Goal: Check status: Check status

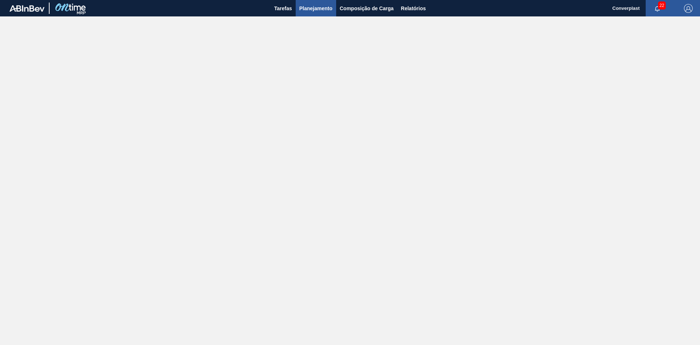
click at [322, 12] on span "Planejamento" at bounding box center [316, 8] width 33 height 9
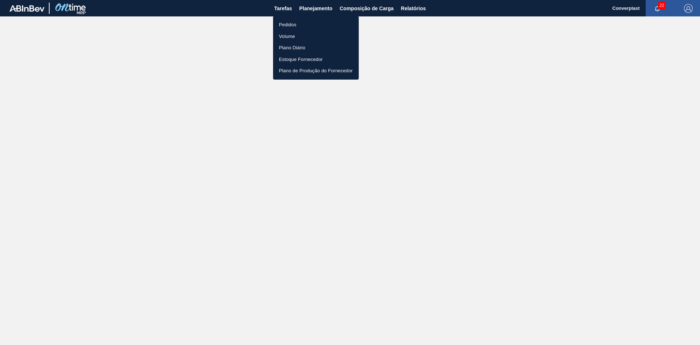
click at [307, 27] on li "Pedidos" at bounding box center [316, 25] width 86 height 12
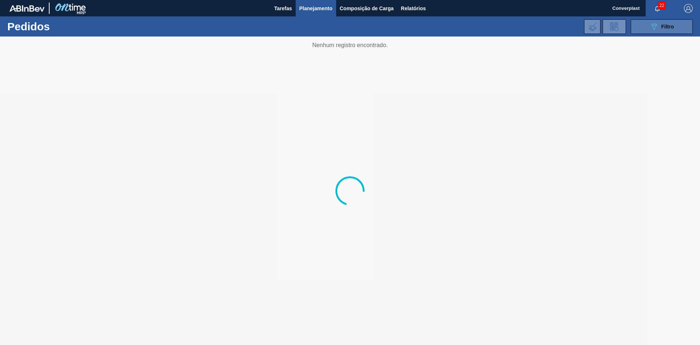
click at [459, 28] on div "089F7B8B-B2A5-4AFE-B5C0-19BA573D28AC Filtro" at bounding box center [662, 26] width 24 height 9
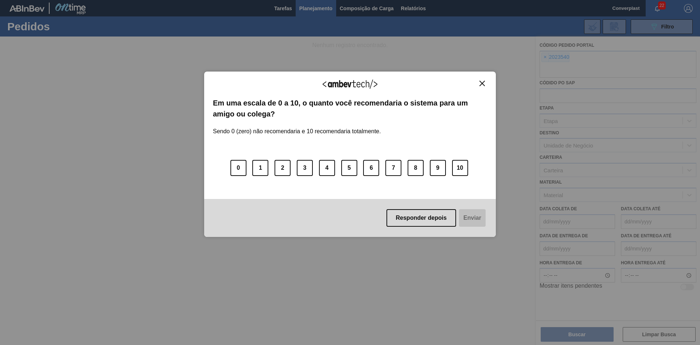
click at [459, 88] on div "Agradecemos seu feedback!" at bounding box center [350, 88] width 274 height 17
click at [459, 85] on img "Close" at bounding box center [482, 83] width 5 height 5
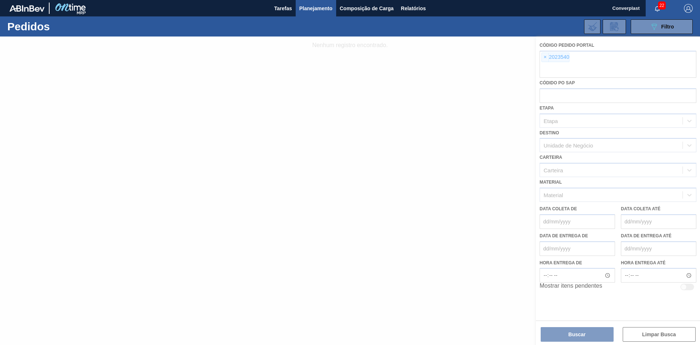
click at [459, 57] on div at bounding box center [350, 190] width 700 height 308
click at [459, 58] on div at bounding box center [350, 190] width 700 height 308
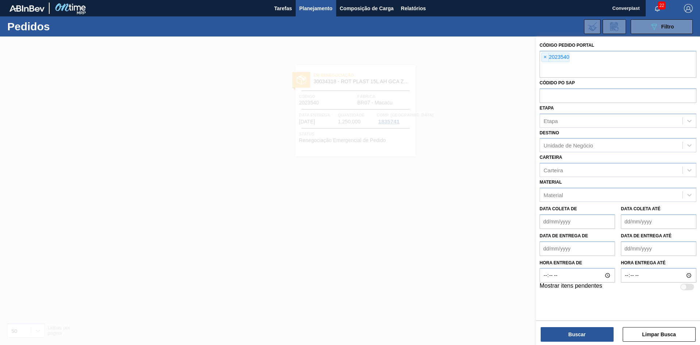
click at [459, 58] on span "×" at bounding box center [545, 57] width 7 height 9
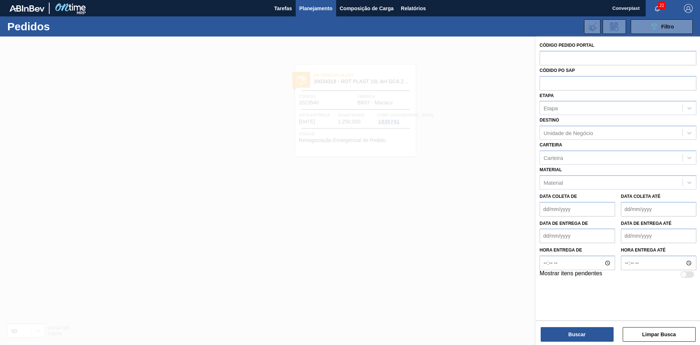
paste input "2011112"
type input "2011112"
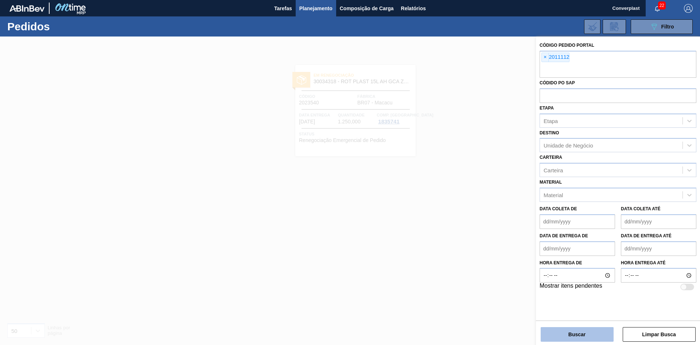
click at [459, 209] on button "Buscar" at bounding box center [577, 334] width 73 height 15
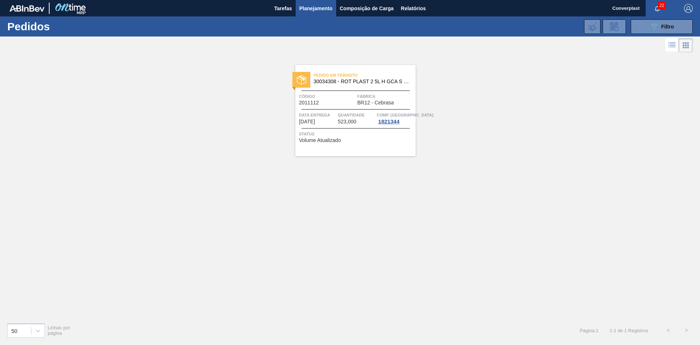
click at [411, 92] on div "Pedido em Trânsito 30034308 - ROT PLAST 2 5L H GCA S CL NIV25 Código 2011112 Fá…" at bounding box center [356, 110] width 120 height 91
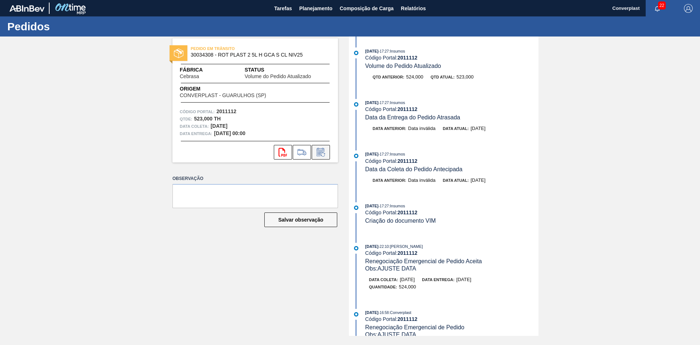
click at [324, 153] on icon at bounding box center [323, 154] width 4 height 4
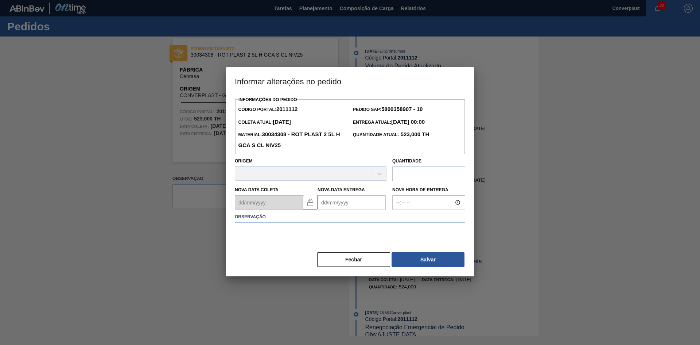
click at [330, 202] on Entrega2011112 "Nova Data Entrega" at bounding box center [352, 202] width 68 height 15
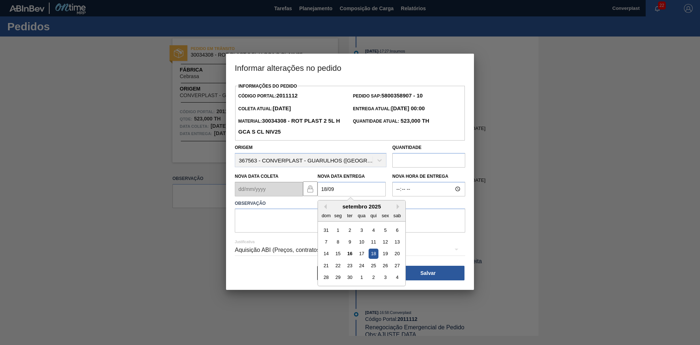
click at [371, 209] on div "18" at bounding box center [374, 253] width 10 height 10
type Entrega2011112 "[DATE]"
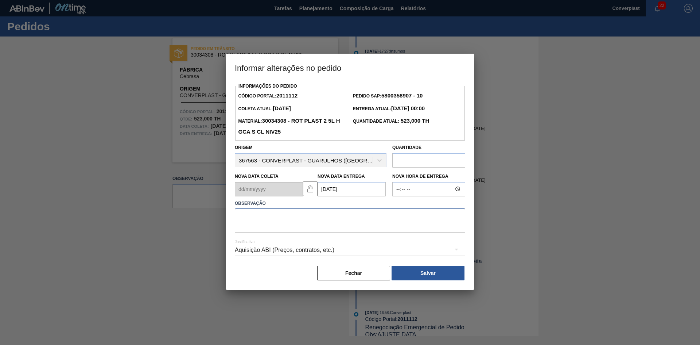
click at [302, 209] on textarea at bounding box center [350, 220] width 231 height 24
type textarea "ajuste data"
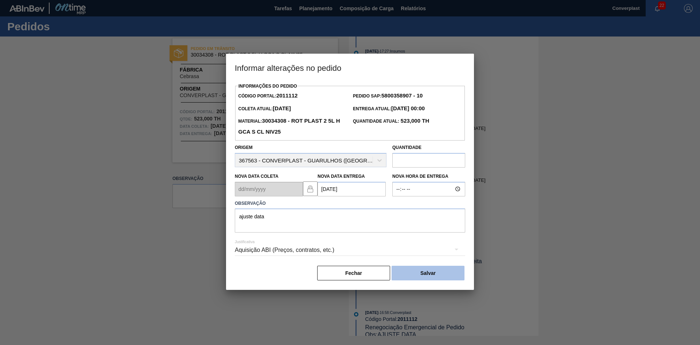
click at [444, 209] on button "Salvar" at bounding box center [428, 273] width 73 height 15
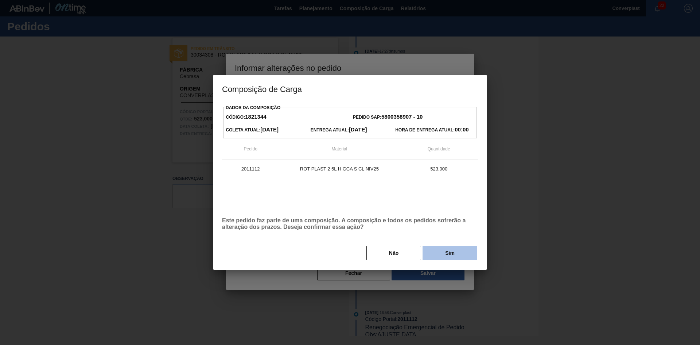
click at [455, 209] on button "Sim" at bounding box center [450, 253] width 55 height 15
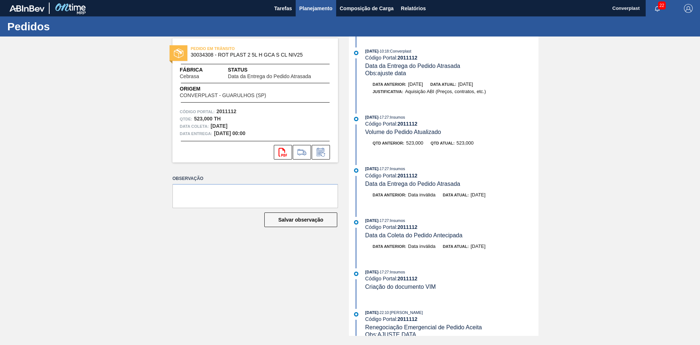
click at [304, 11] on span "Planejamento" at bounding box center [316, 8] width 33 height 9
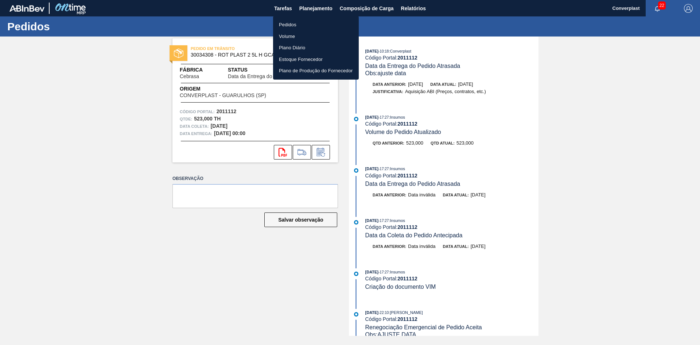
click at [302, 30] on li "Pedidos" at bounding box center [316, 25] width 86 height 12
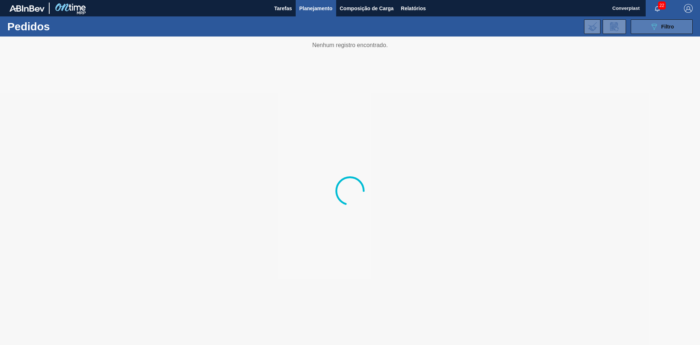
click at [459, 30] on icon "089F7B8B-B2A5-4AFE-B5C0-19BA573D28AC" at bounding box center [654, 26] width 9 height 9
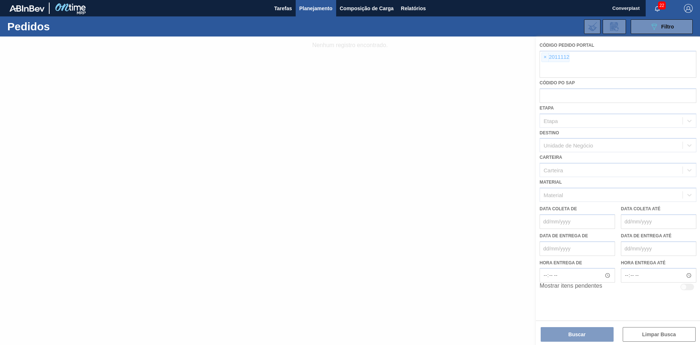
click at [459, 57] on div at bounding box center [350, 190] width 700 height 308
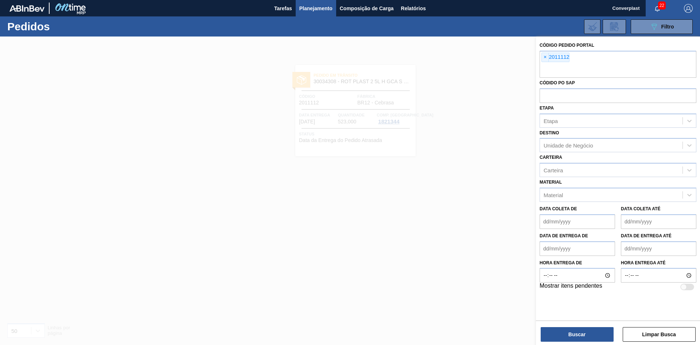
click at [459, 57] on span "×" at bounding box center [545, 57] width 7 height 9
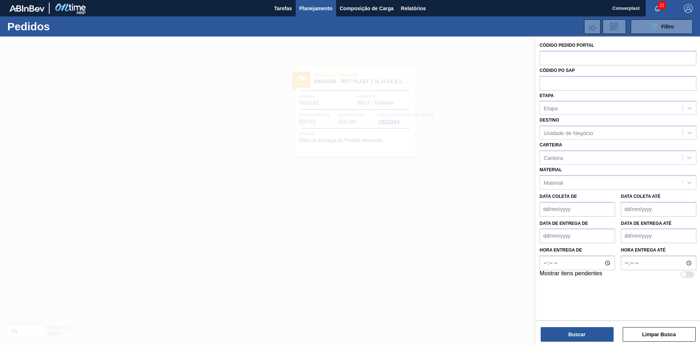
paste input "2008215"
type input "2008215"
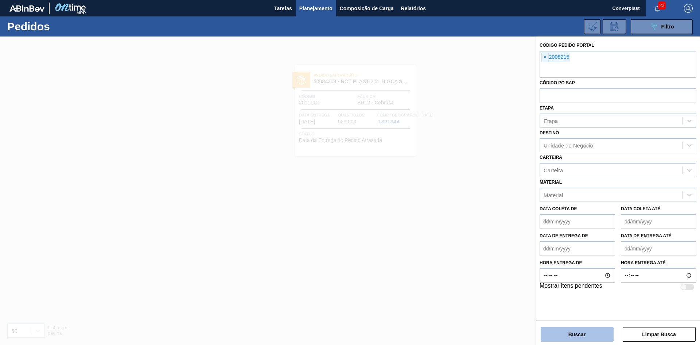
click at [459, 209] on button "Buscar" at bounding box center [577, 334] width 73 height 15
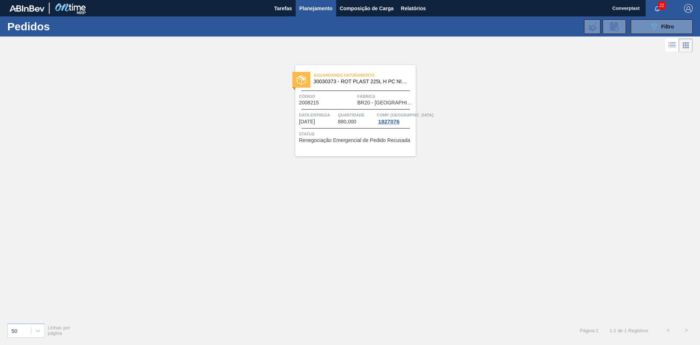
click at [364, 108] on div "Aguardando Faturamento 30030373 - ROT PLAST 225L H PC NIV24 Código 2008215 Fábr…" at bounding box center [356, 110] width 120 height 91
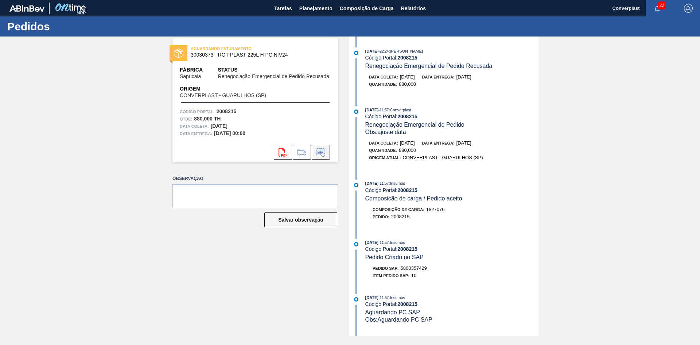
click at [323, 153] on icon at bounding box center [321, 152] width 12 height 9
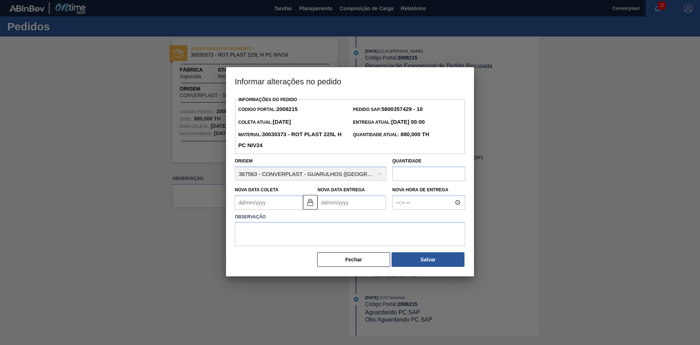
click at [279, 206] on Coleta2008215 "Nova Data Coleta" at bounding box center [269, 202] width 68 height 15
type Coleta2008215 "2"
type Entrega2008215 "[DATE]"
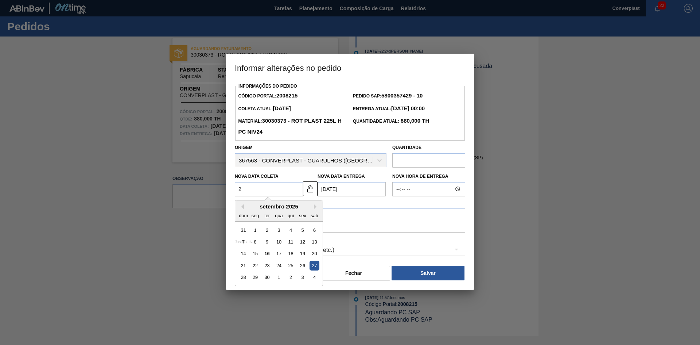
type Coleta2008215 "27"
type Entrega2008215 "[DATE]"
click at [317, 209] on div "27" at bounding box center [315, 265] width 10 height 10
type Coleta2008215 "[DATE]"
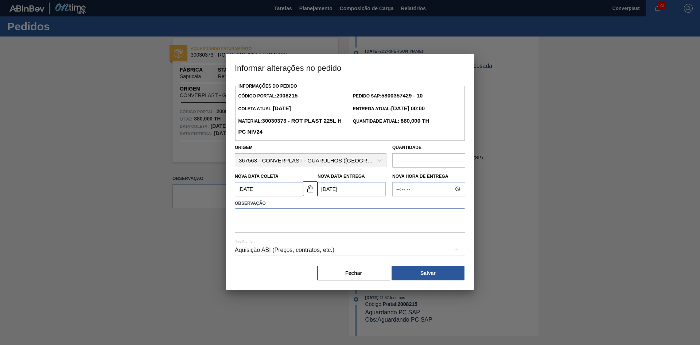
click at [308, 209] on textarea at bounding box center [350, 220] width 231 height 24
type textarea "ajuste data"
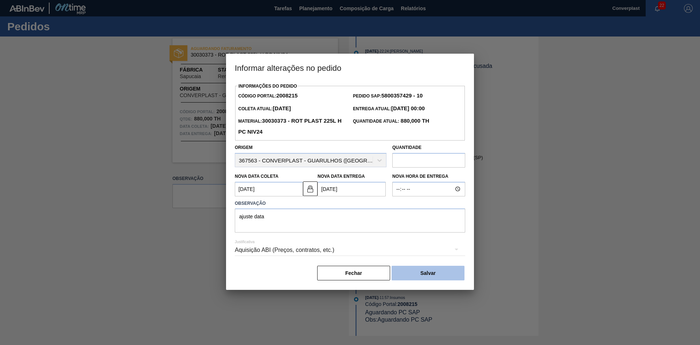
click at [409, 209] on button "Salvar" at bounding box center [428, 273] width 73 height 15
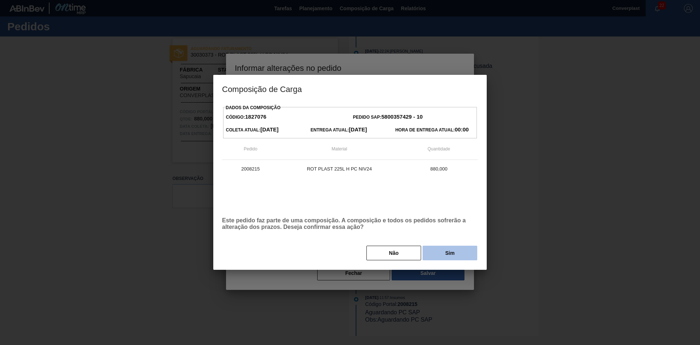
click at [446, 209] on button "Sim" at bounding box center [450, 253] width 55 height 15
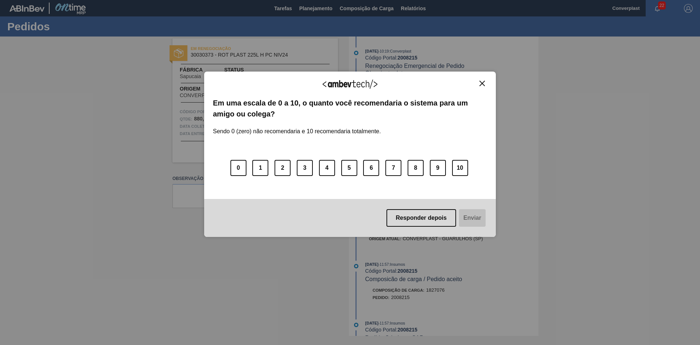
click at [459, 86] on img "Close" at bounding box center [482, 83] width 5 height 5
